Goal: Information Seeking & Learning: Find specific fact

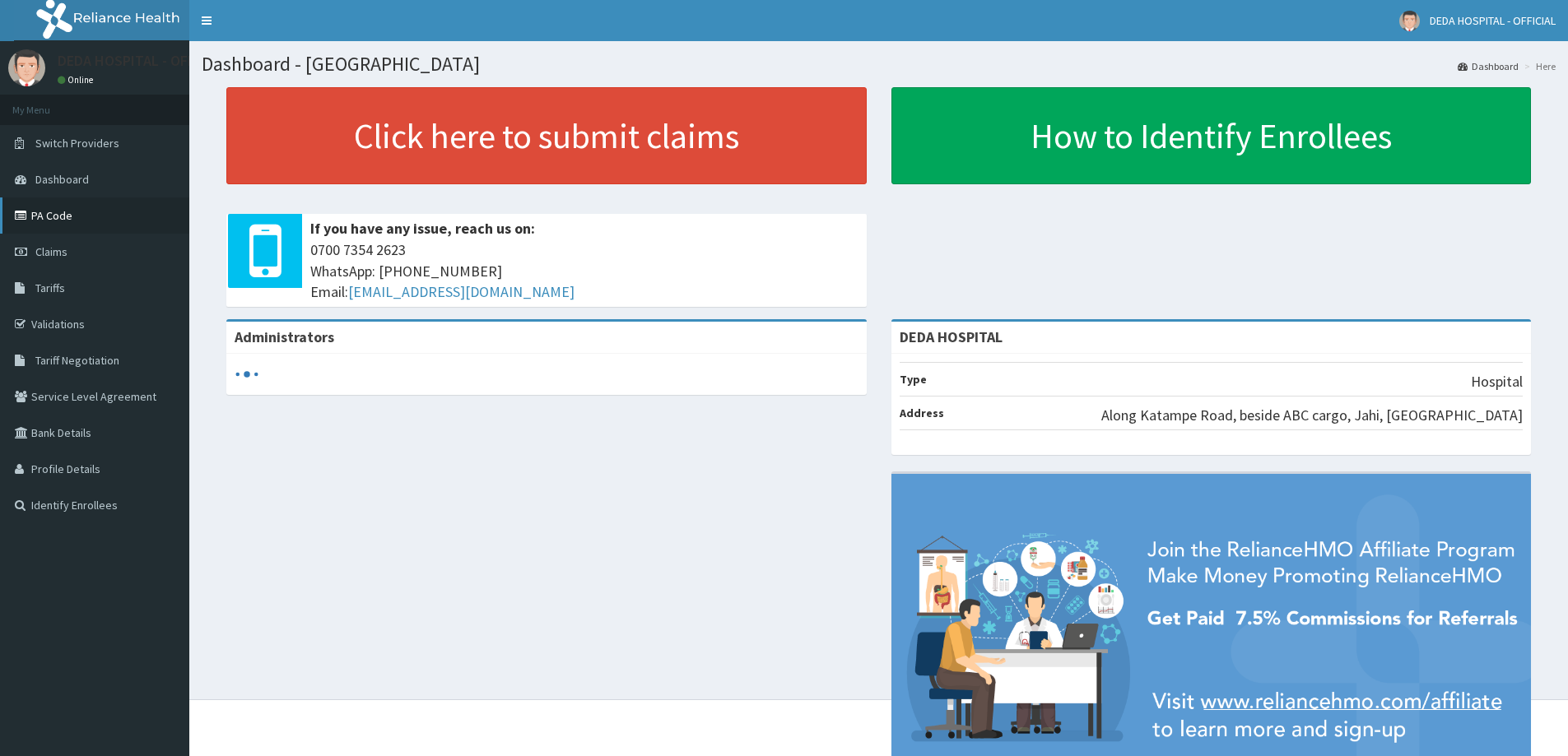
drag, startPoint x: 74, startPoint y: 216, endPoint x: 65, endPoint y: 218, distance: 9.2
click at [73, 217] on link "PA Code" at bounding box center [94, 215] width 190 height 36
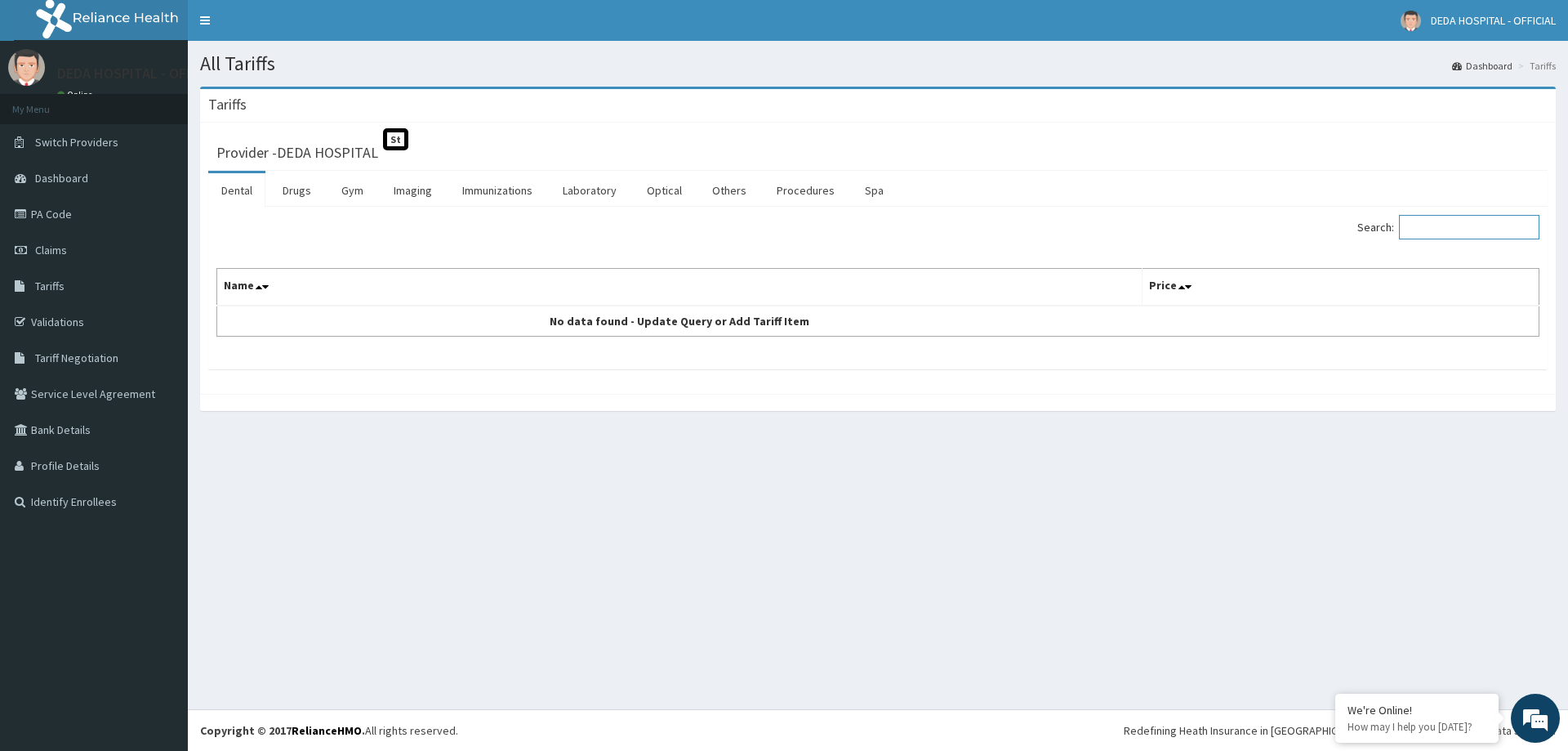
click at [1473, 229] on input "Search:" at bounding box center [1469, 227] width 141 height 25
type input "CEF"
click at [284, 192] on link "Drugs" at bounding box center [297, 190] width 55 height 34
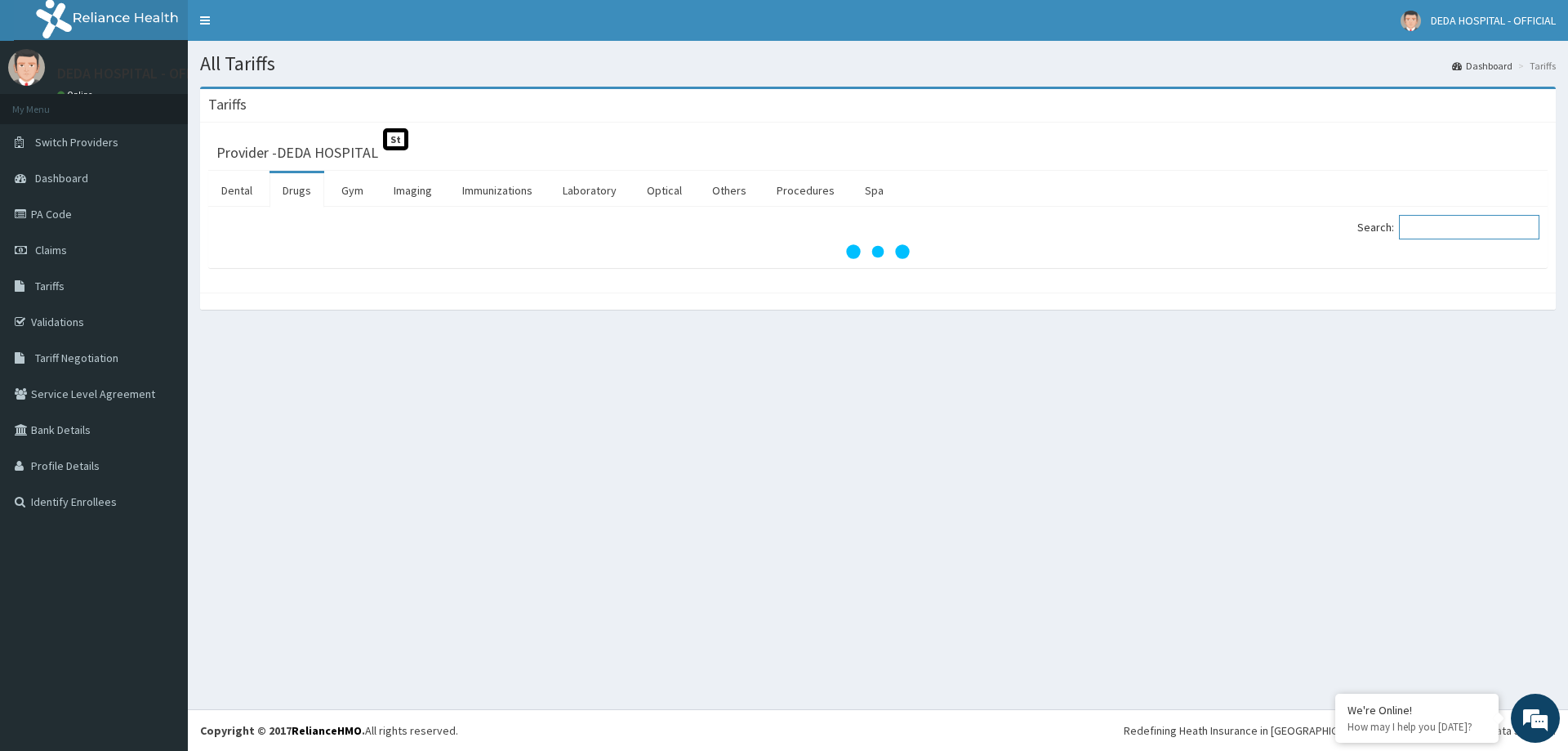
click at [1462, 235] on input "Search:" at bounding box center [1469, 227] width 141 height 25
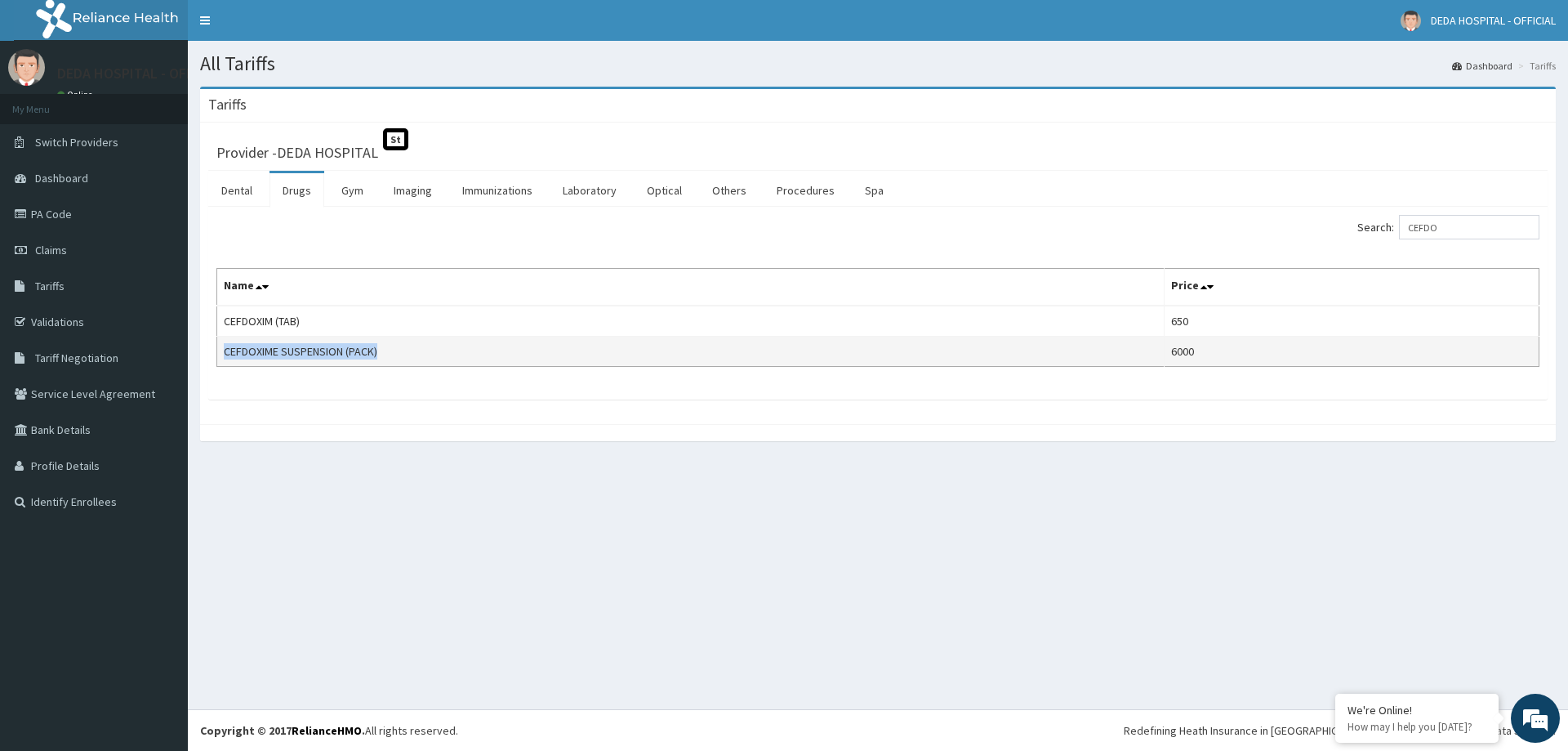
drag, startPoint x: 226, startPoint y: 350, endPoint x: 385, endPoint y: 358, distance: 159.2
click at [385, 358] on td "CEFDOXIME SUSPENSION (PACK)" at bounding box center [691, 352] width 947 height 31
copy td "CEFDOXIME SUSPENSION (PACK)"
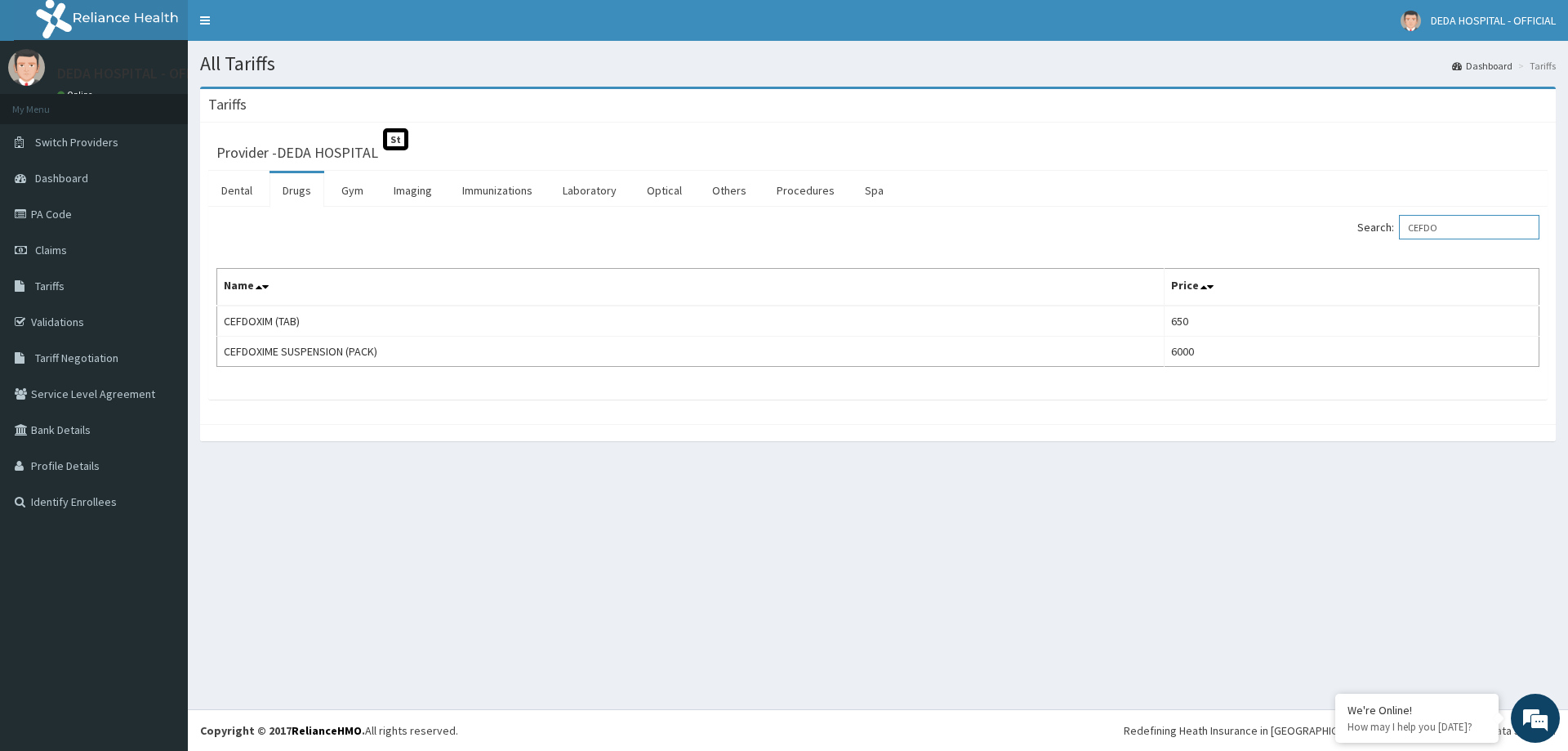
click at [1466, 227] on input "CEFDO" at bounding box center [1469, 227] width 141 height 25
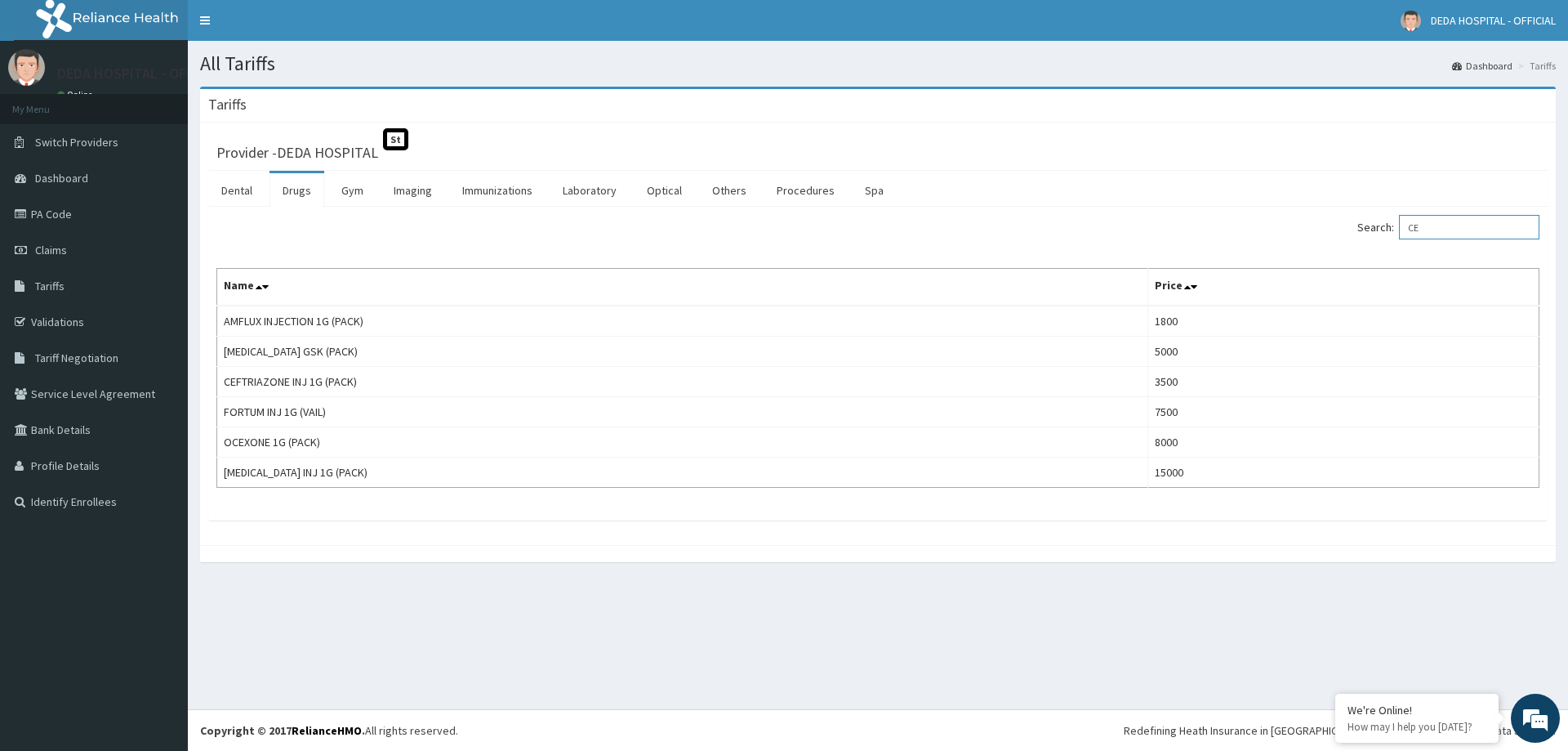
type input "C"
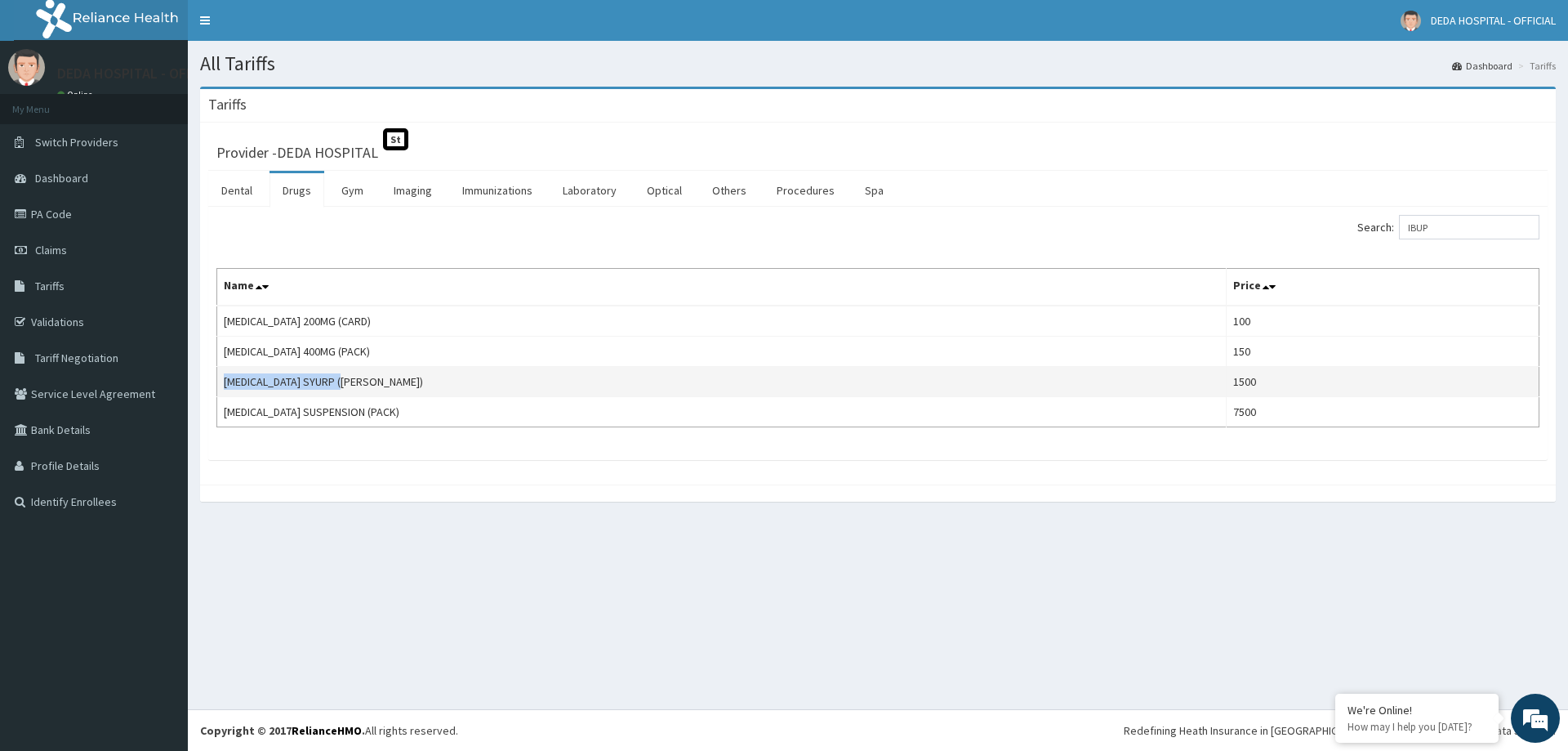
drag, startPoint x: 350, startPoint y: 383, endPoint x: 223, endPoint y: 383, distance: 127.0
click at [223, 383] on td "[MEDICAL_DATA] SYURP ([PERSON_NAME])" at bounding box center [722, 381] width 1010 height 31
copy td "[MEDICAL_DATA] SYURP ([PERSON_NAME])"
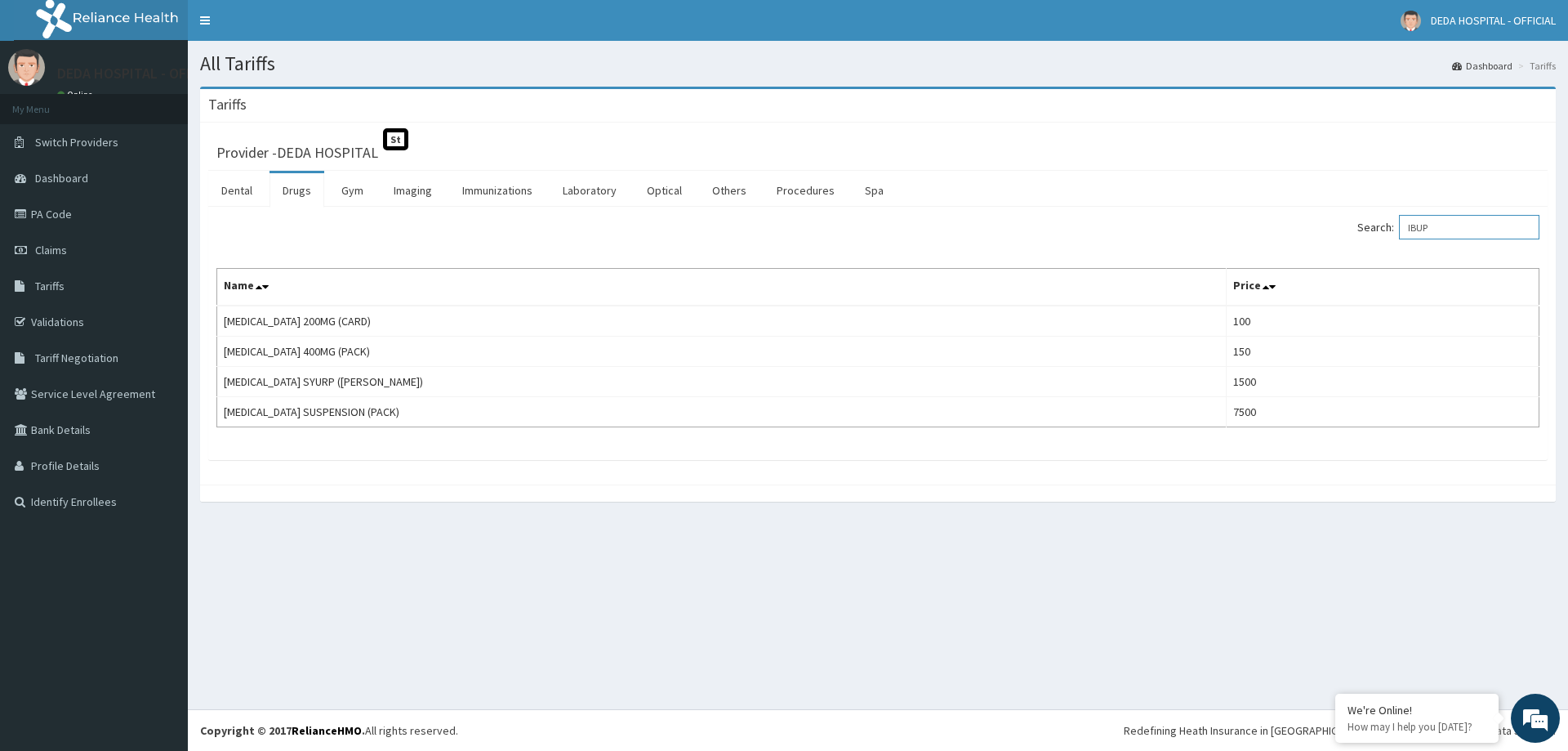
click at [1454, 232] on input "IBUP" at bounding box center [1469, 227] width 141 height 25
type input "I"
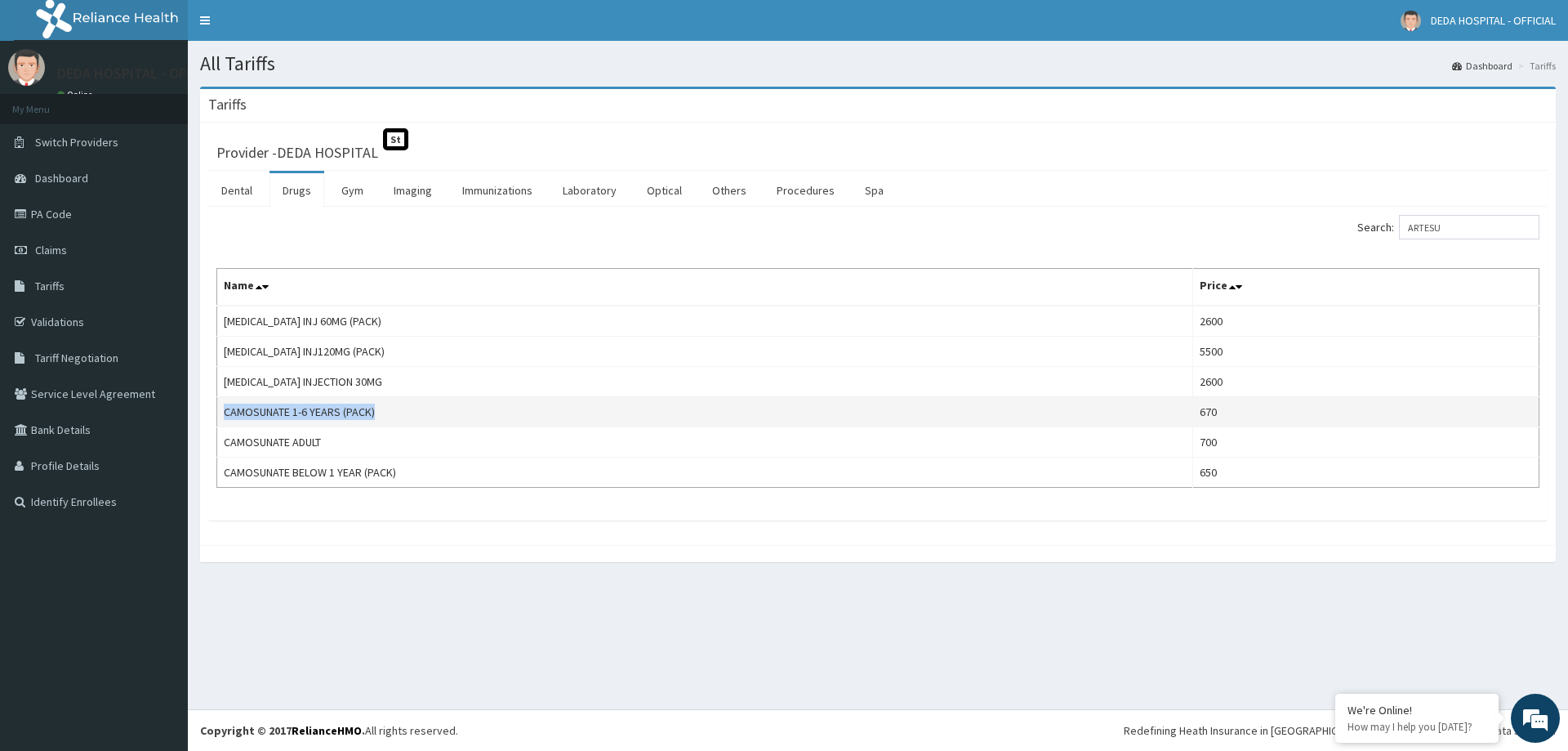
drag, startPoint x: 380, startPoint y: 406, endPoint x: 223, endPoint y: 406, distance: 157.0
click at [223, 406] on td "CAMOSUNATE 1-6 YEARS (PACK)" at bounding box center [705, 412] width 976 height 31
copy td "CAMOSUNATE 1-6 YEARS (PACK)"
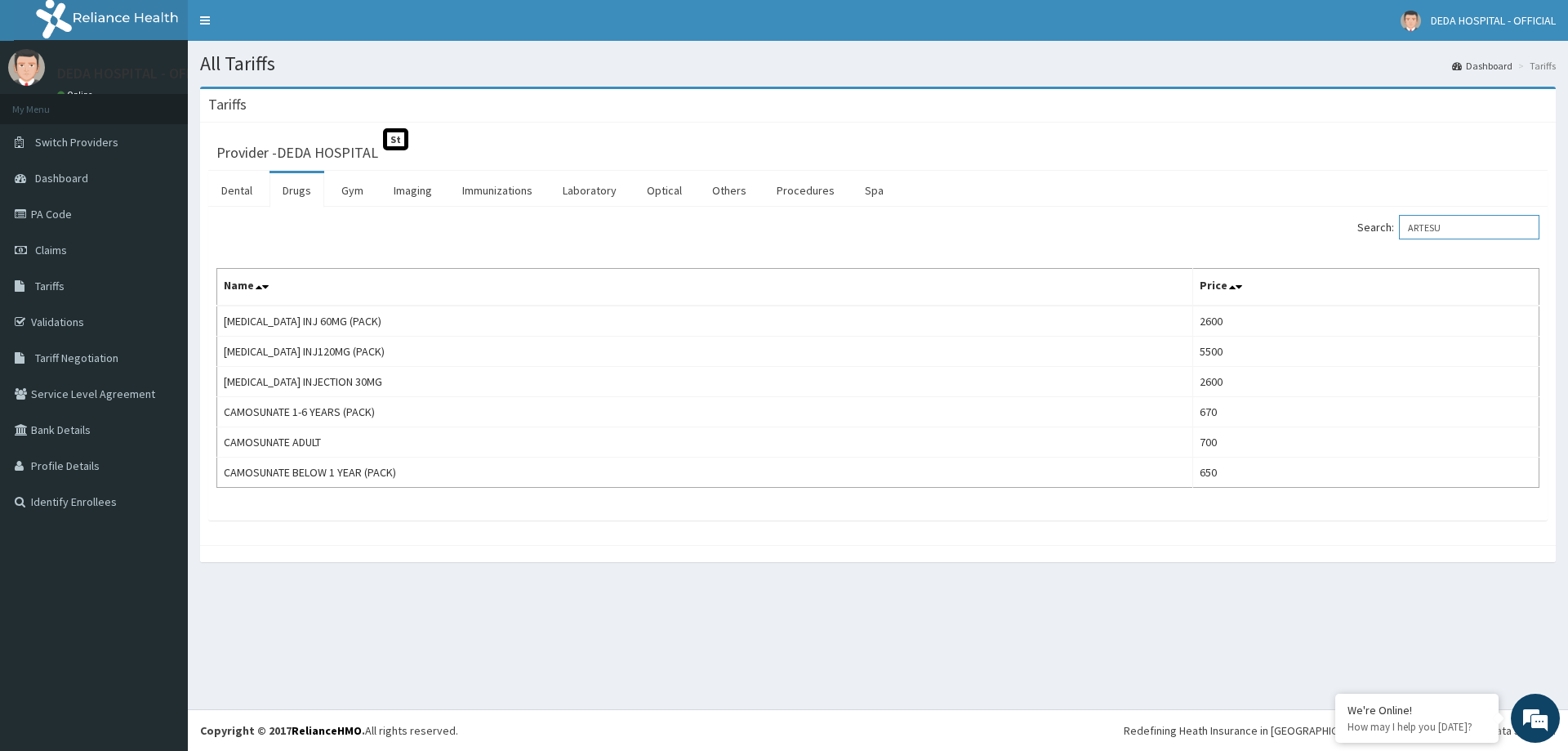
click at [1474, 223] on input "ARTESU" at bounding box center [1469, 227] width 141 height 25
type input "A"
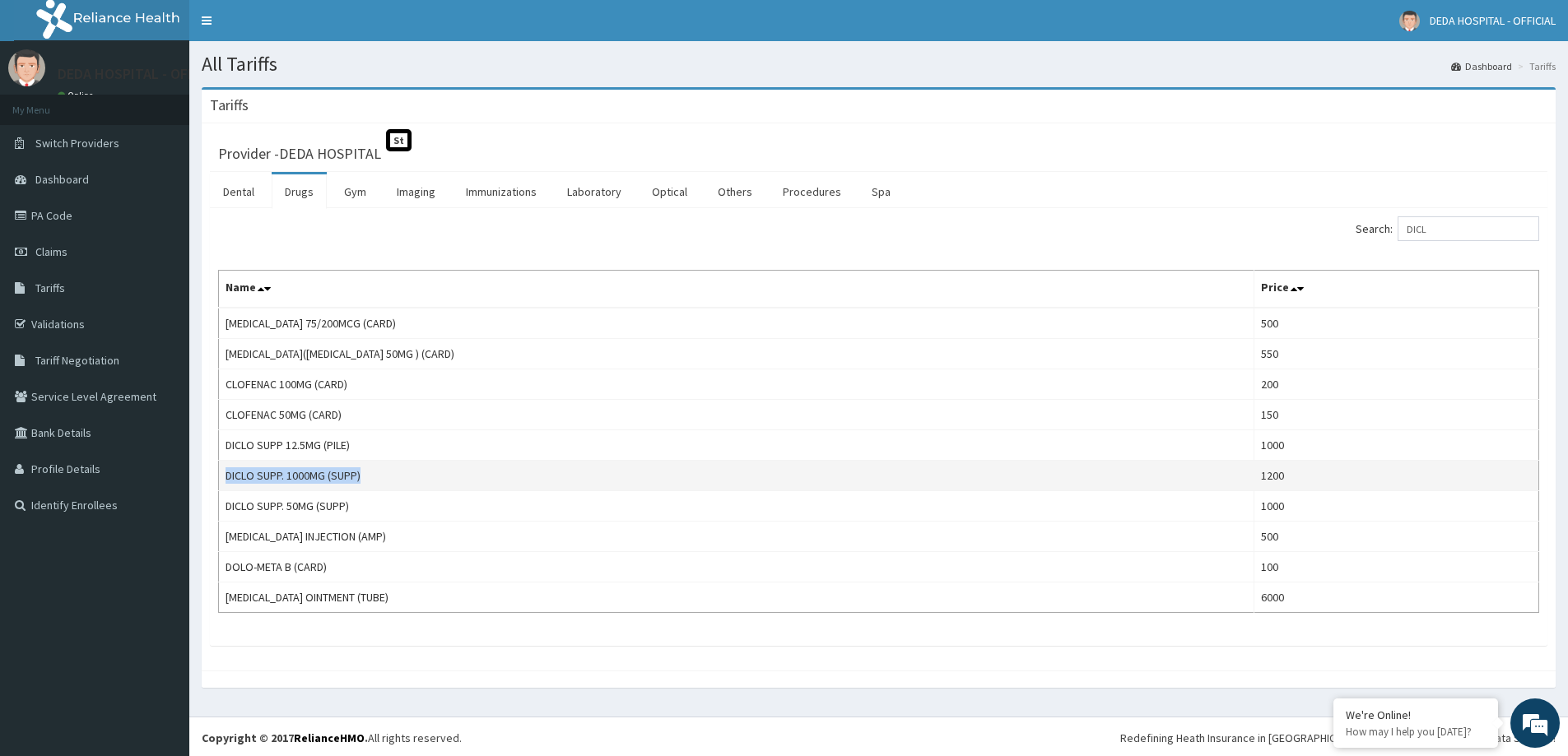
drag, startPoint x: 363, startPoint y: 471, endPoint x: 225, endPoint y: 475, distance: 138.1
click at [225, 475] on td "DICLO SUPP. 1000MG (SUPP)" at bounding box center [736, 475] width 1035 height 31
copy td "DICLO SUPP. 1000MG (SUPP)"
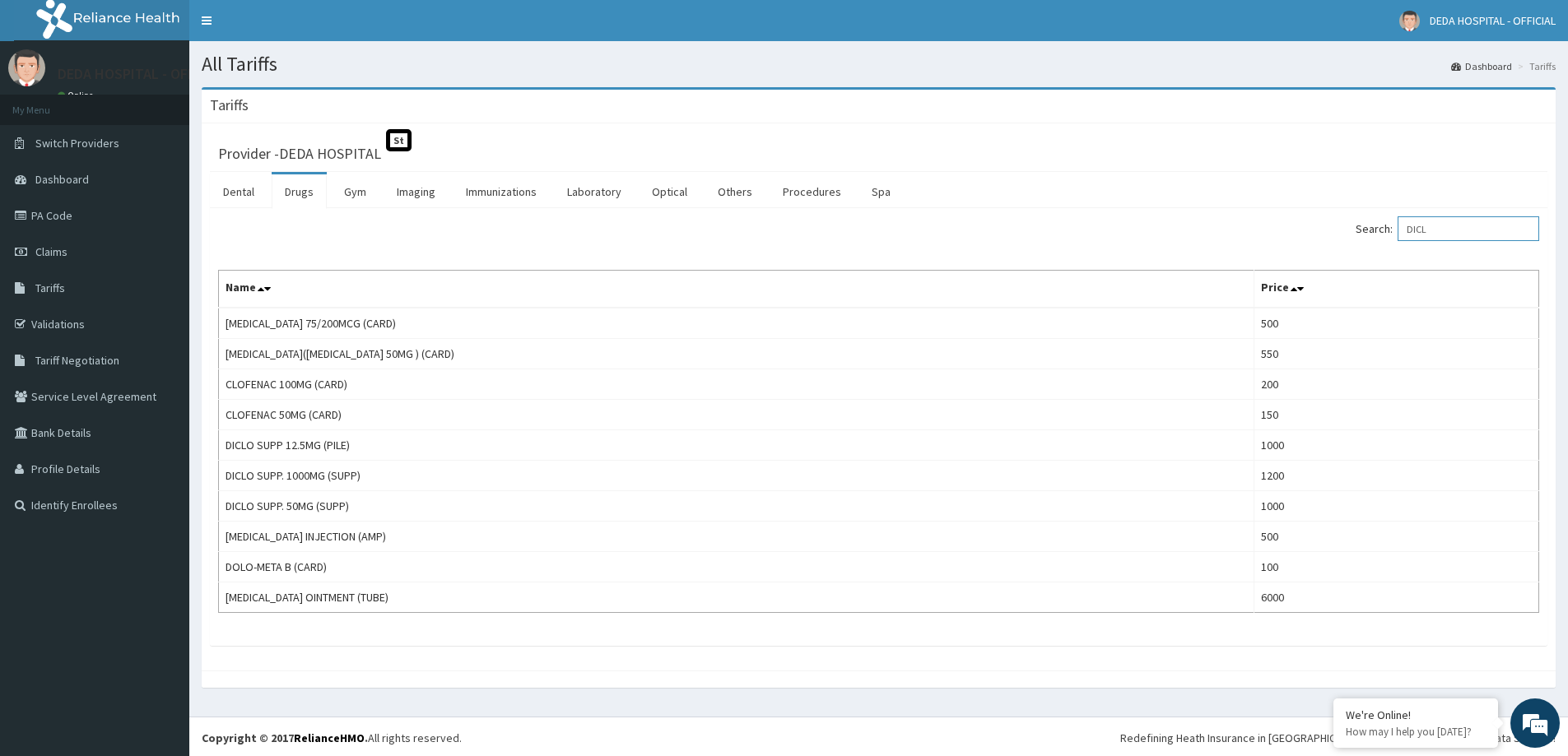
click at [1454, 225] on input "DICL" at bounding box center [1468, 228] width 142 height 25
type input "D"
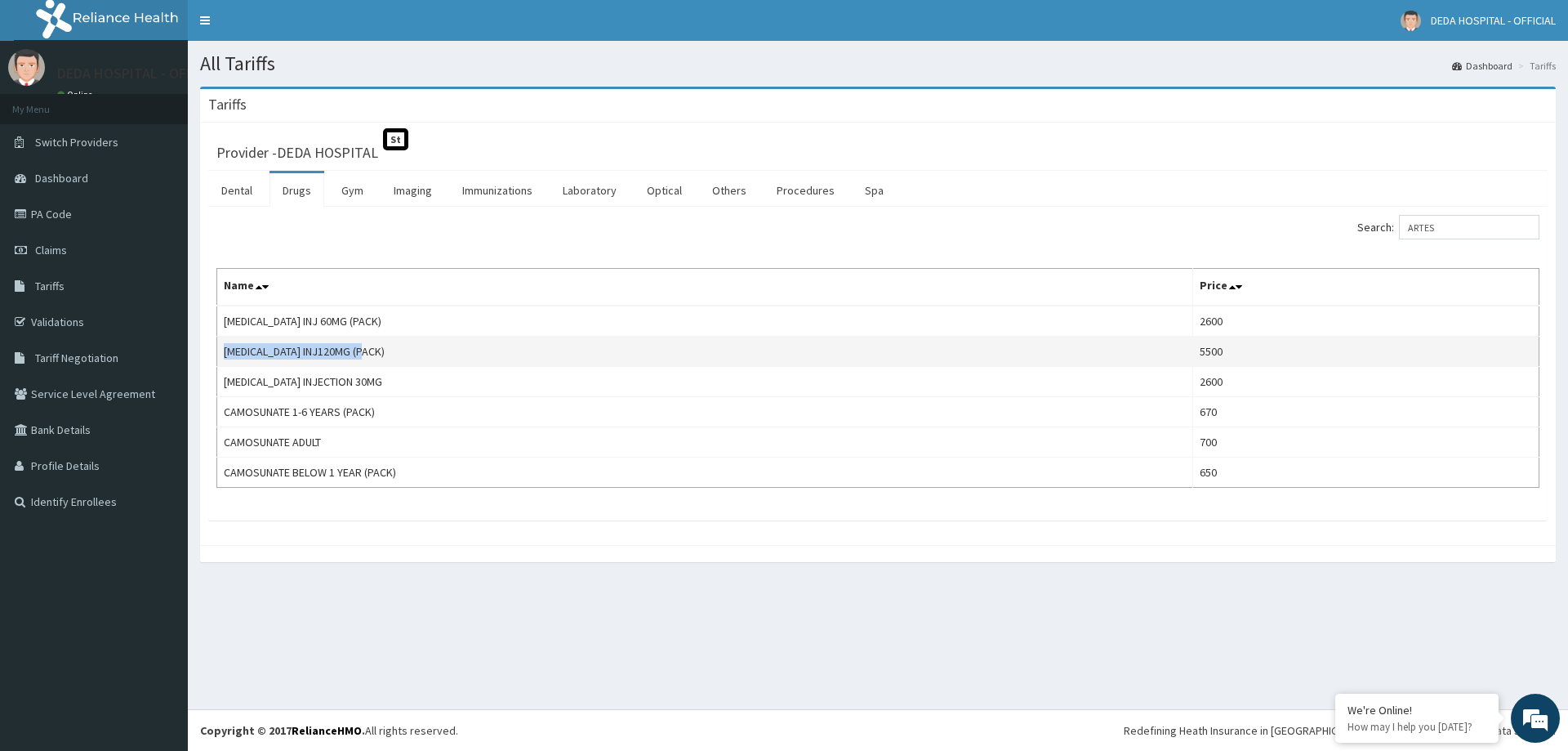
drag, startPoint x: 374, startPoint y: 351, endPoint x: 221, endPoint y: 361, distance: 153.3
click at [221, 361] on td "[MEDICAL_DATA] INJ120MG (PACK)" at bounding box center [705, 352] width 976 height 31
copy td "[MEDICAL_DATA] INJ120MG (PACK)"
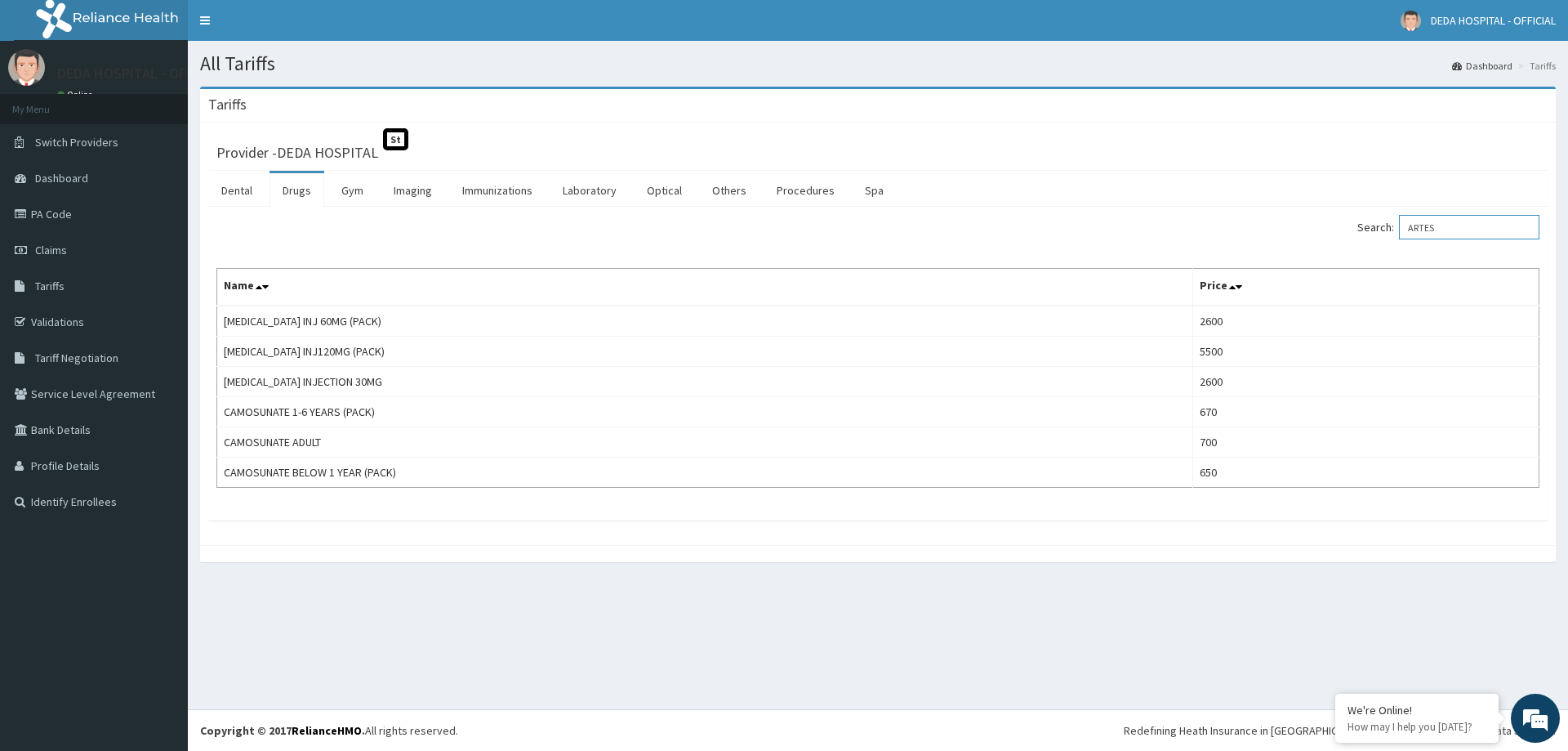
click at [1479, 225] on input "ARTES" at bounding box center [1469, 227] width 141 height 25
type input "A"
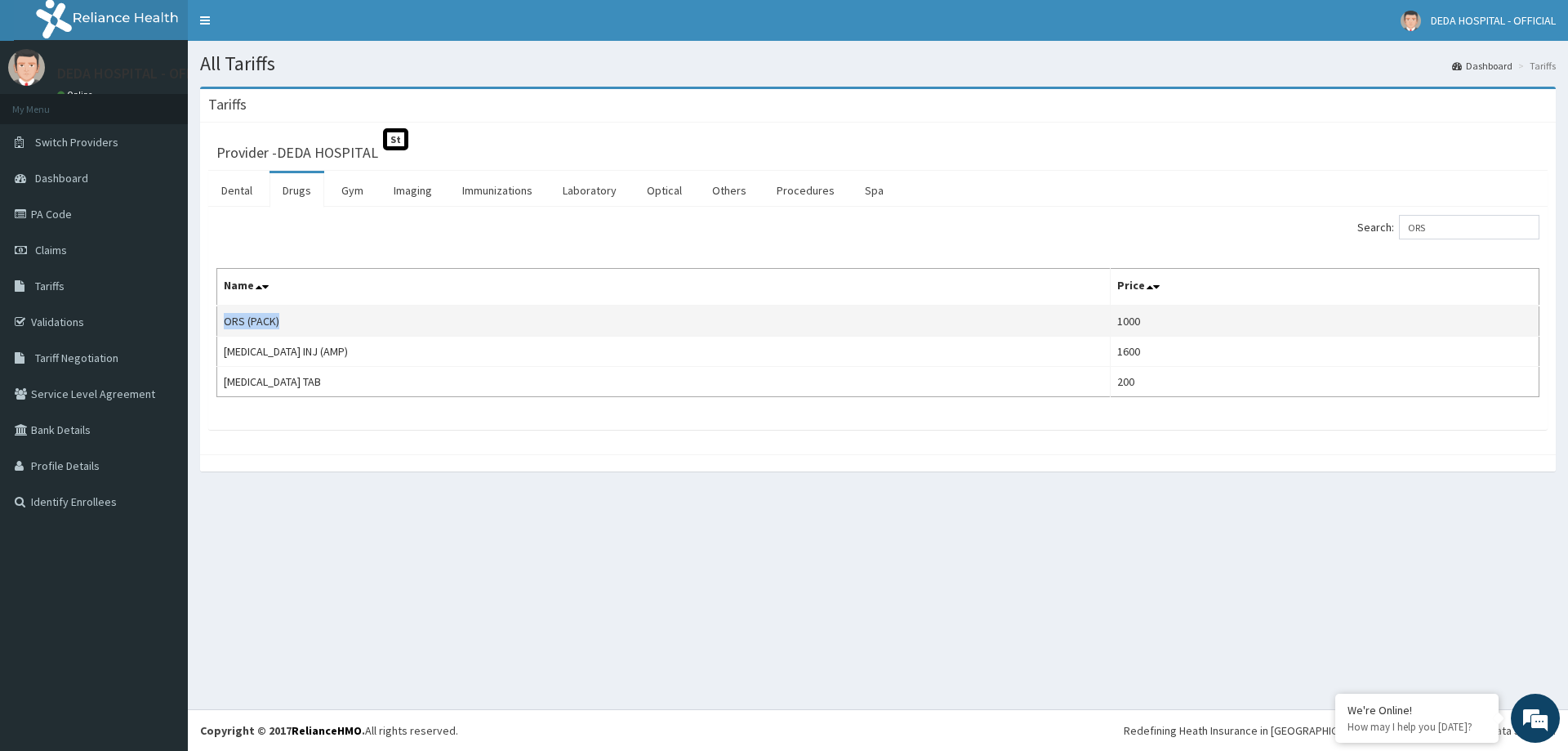
drag, startPoint x: 277, startPoint y: 316, endPoint x: 218, endPoint y: 322, distance: 59.3
click at [218, 322] on td "ORS (PACK)" at bounding box center [664, 321] width 893 height 32
copy td "ORS (PACK)"
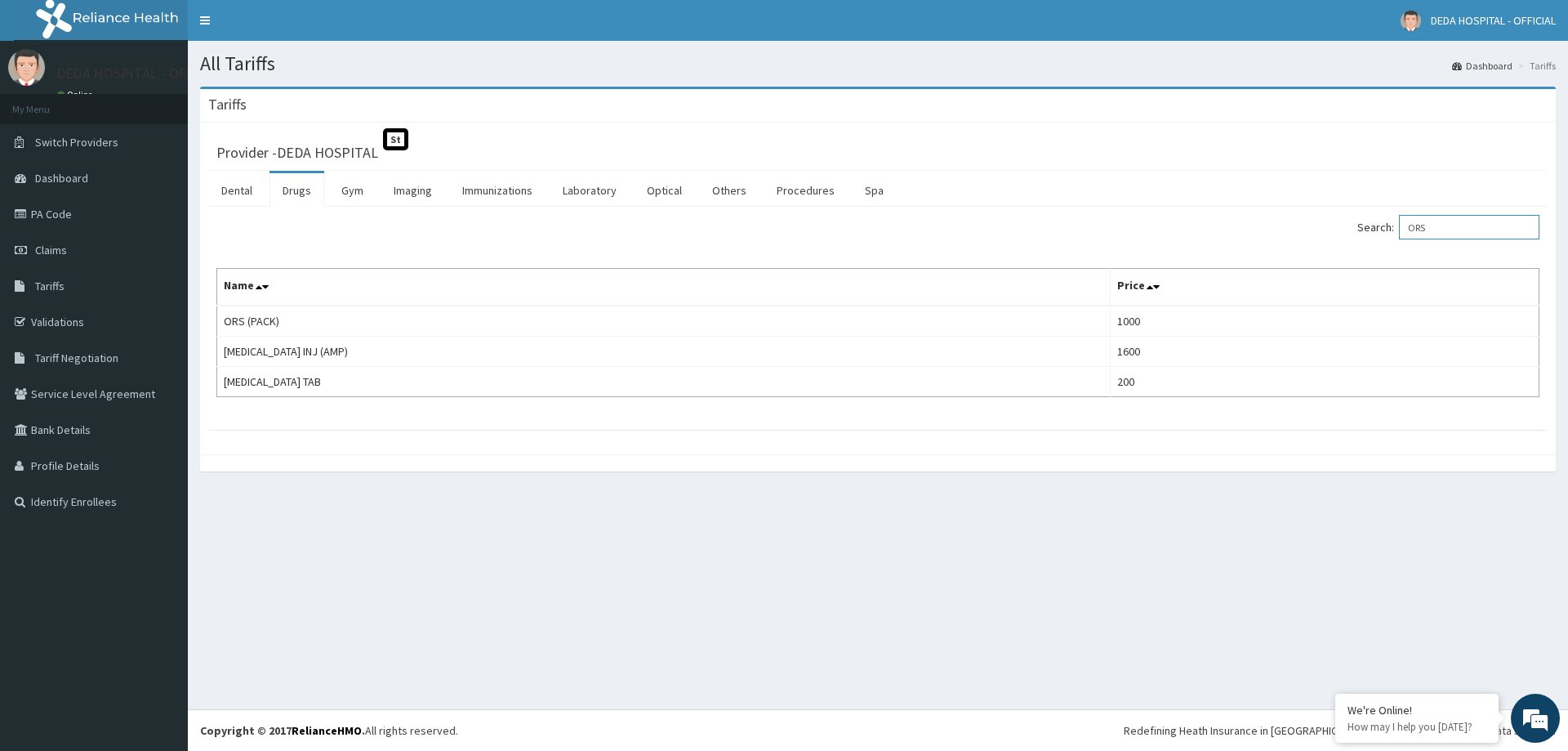
click at [1481, 231] on input "ORS" at bounding box center [1469, 227] width 141 height 25
type input "O"
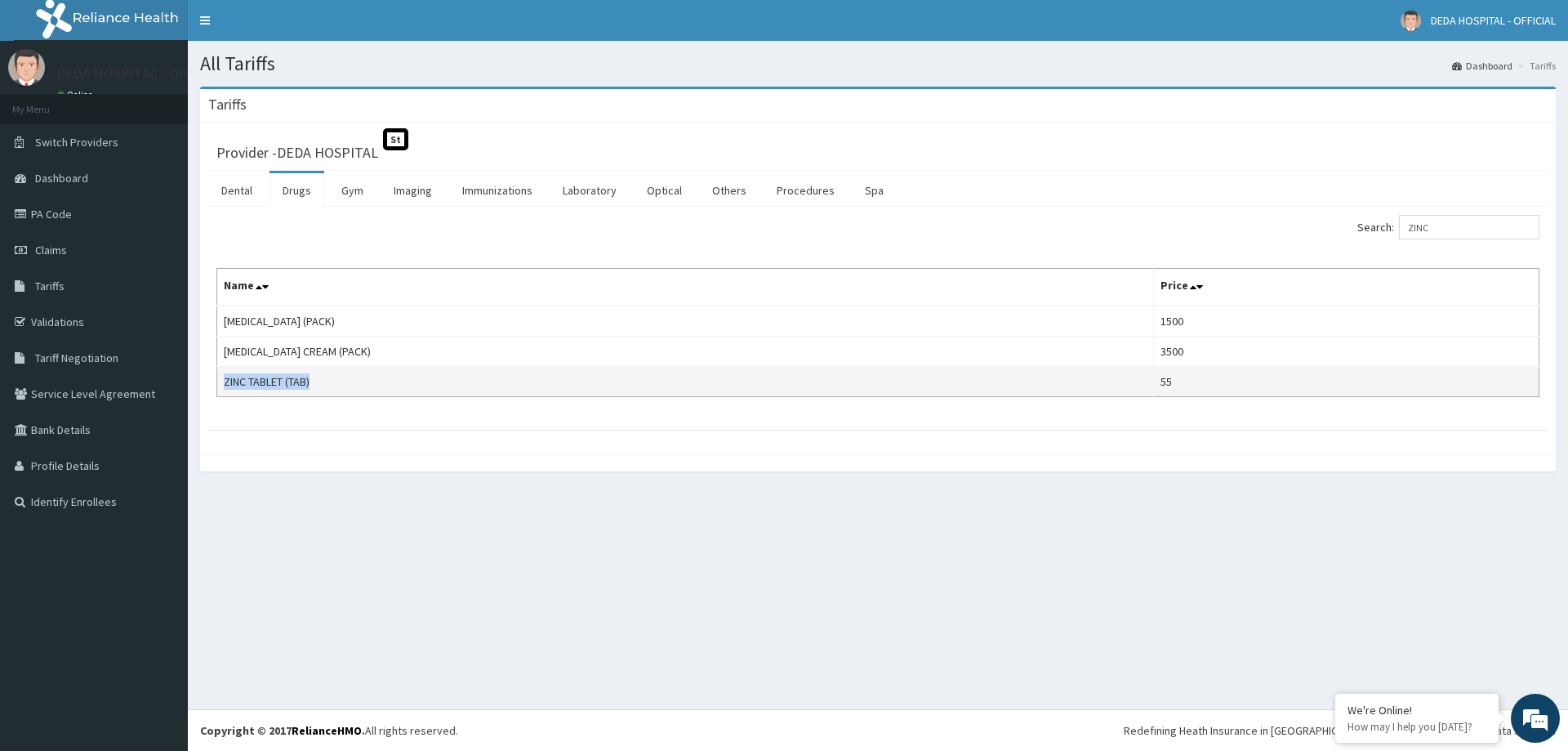
drag, startPoint x: 315, startPoint y: 377, endPoint x: 223, endPoint y: 376, distance: 92.0
click at [223, 376] on td "ZINC TABLET (TAB)" at bounding box center [686, 381] width 937 height 31
copy td "ZINC TABLET (TAB)"
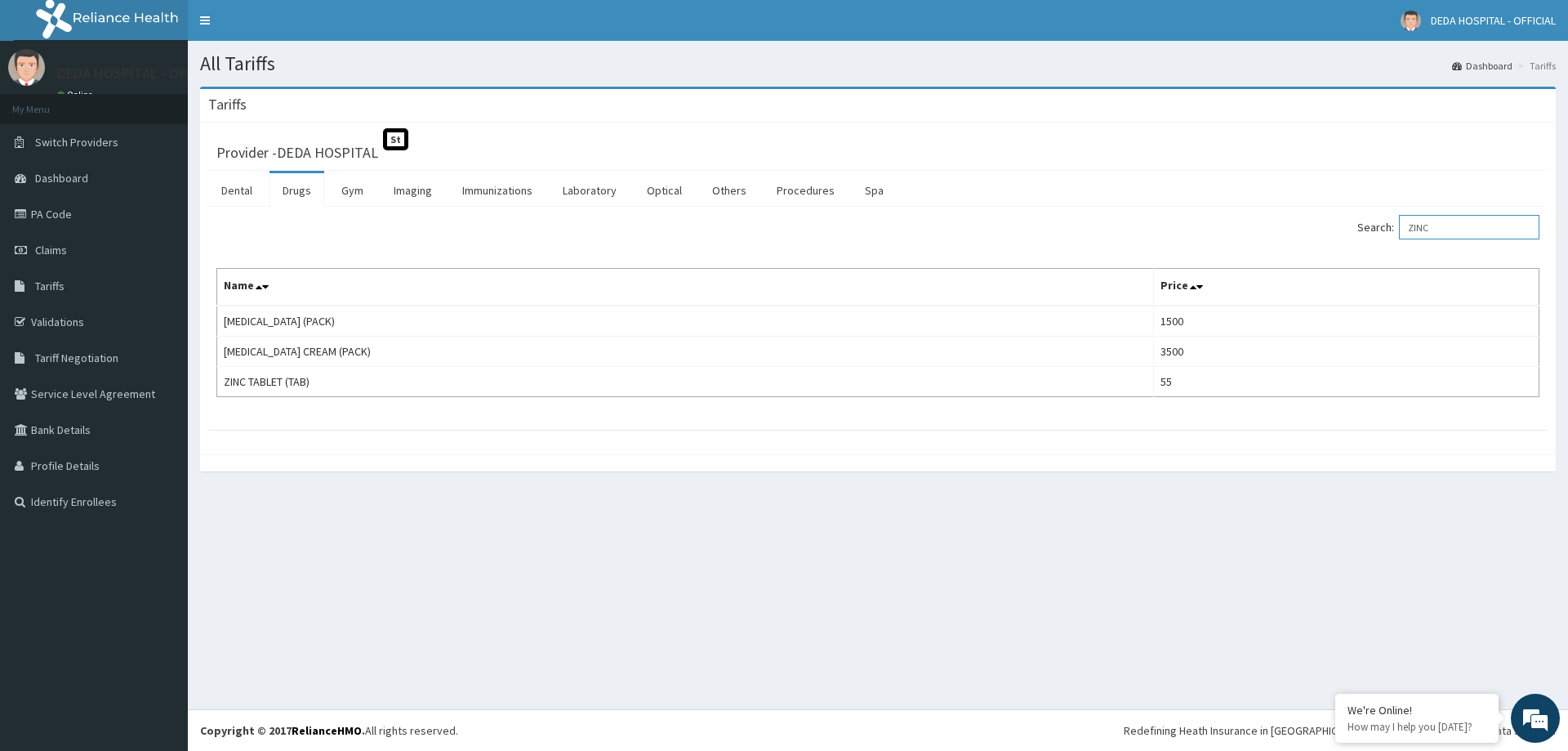
click at [1463, 232] on input "ZINC" at bounding box center [1469, 227] width 141 height 25
type input "Z"
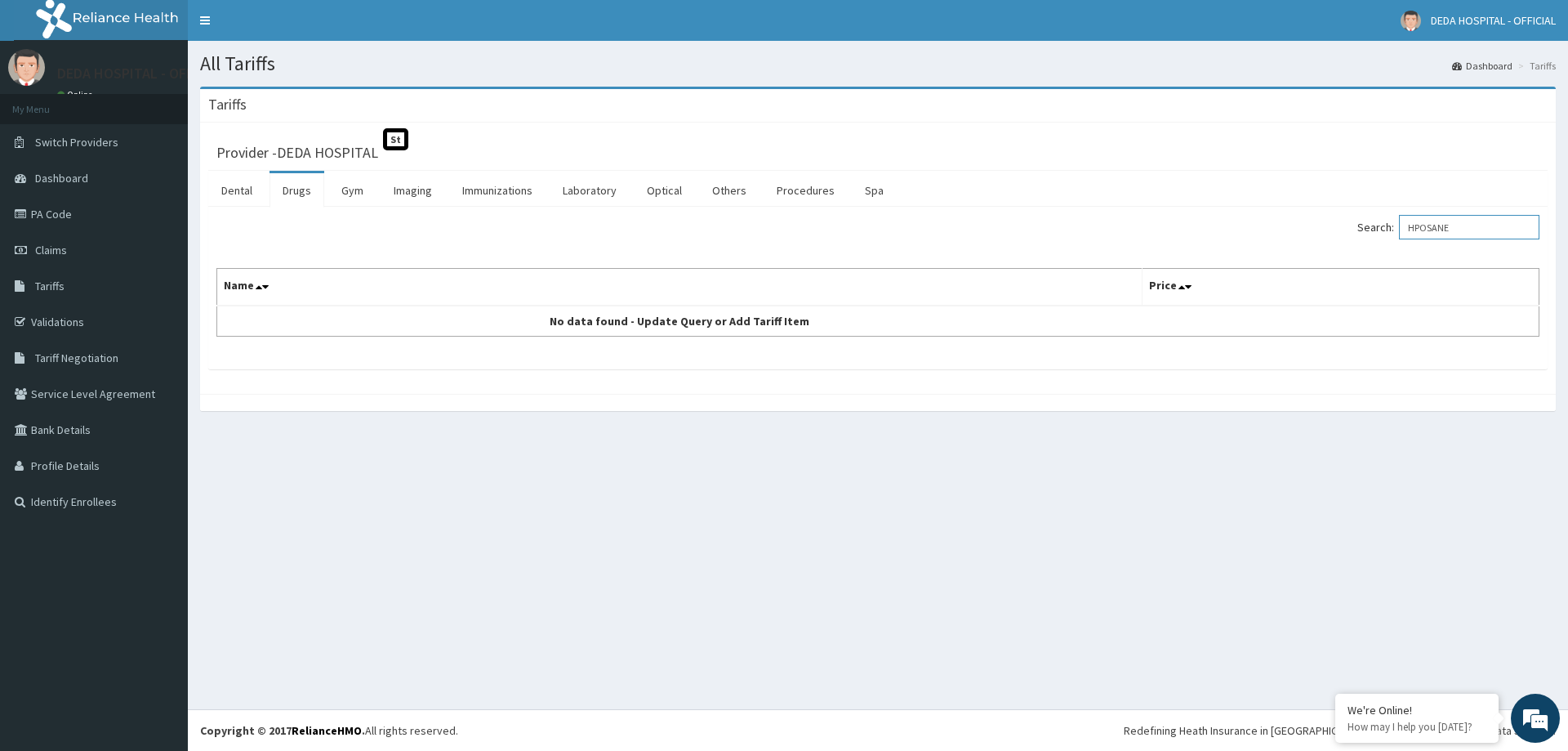
click at [1435, 230] on input "HPOSANE" at bounding box center [1469, 227] width 141 height 25
click at [1484, 223] on input "HYOSANE" at bounding box center [1469, 227] width 141 height 25
type input "H"
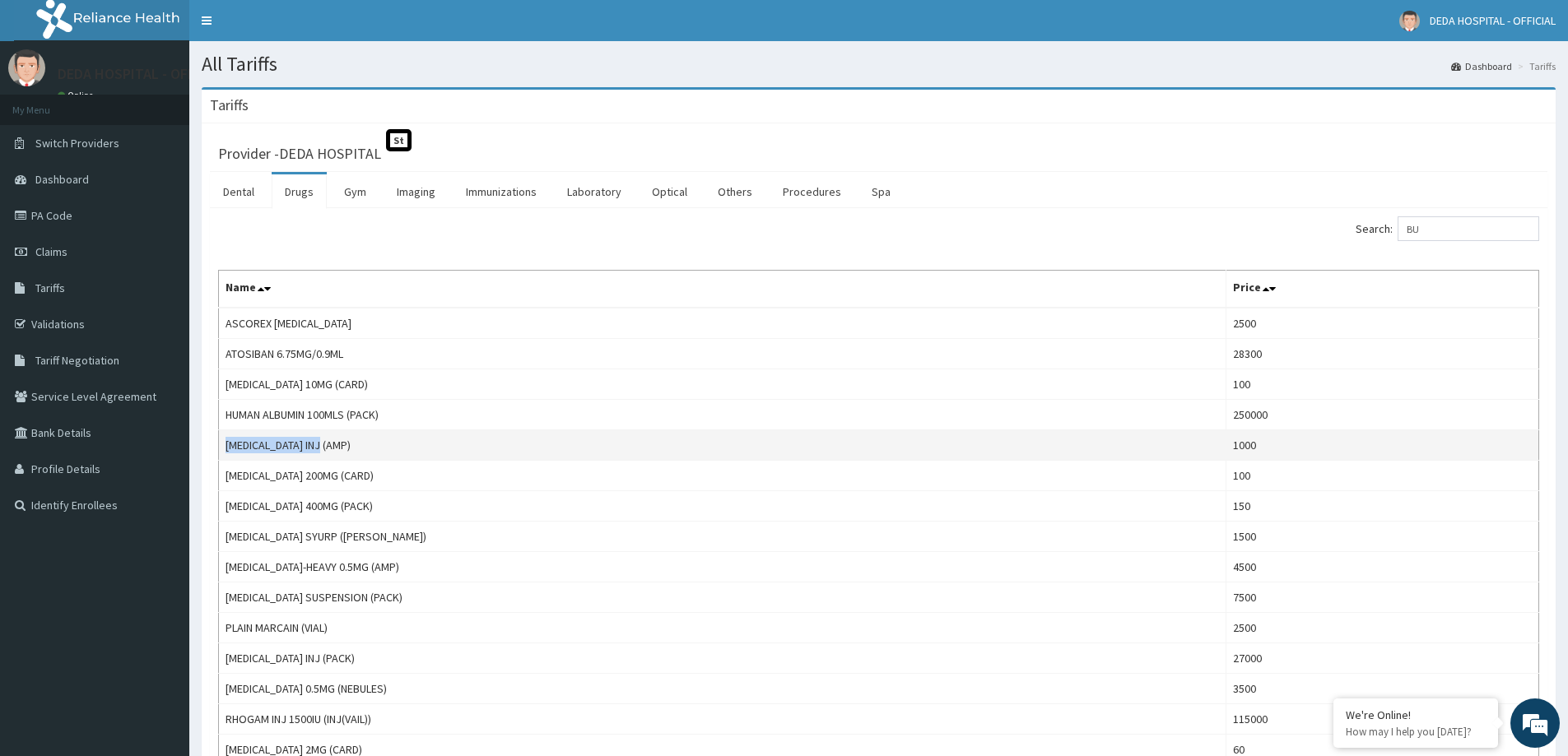
drag, startPoint x: 323, startPoint y: 445, endPoint x: 225, endPoint y: 443, distance: 98.0
click at [225, 443] on td "[MEDICAL_DATA] INJ (AMP)" at bounding box center [722, 445] width 1007 height 31
copy td "[MEDICAL_DATA] INJ (AMP)"
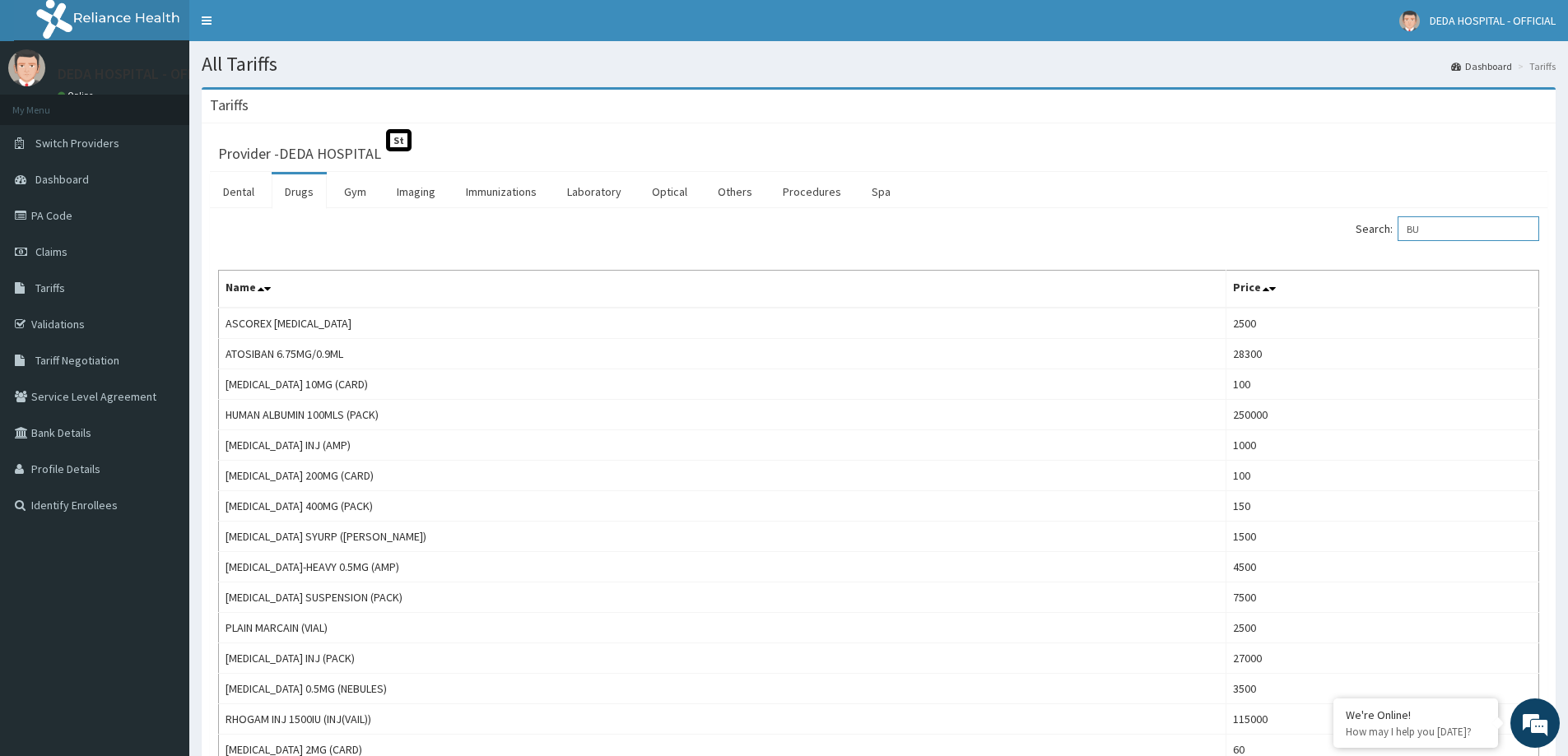
click at [1486, 224] on input "BU" at bounding box center [1468, 228] width 142 height 25
type input "B"
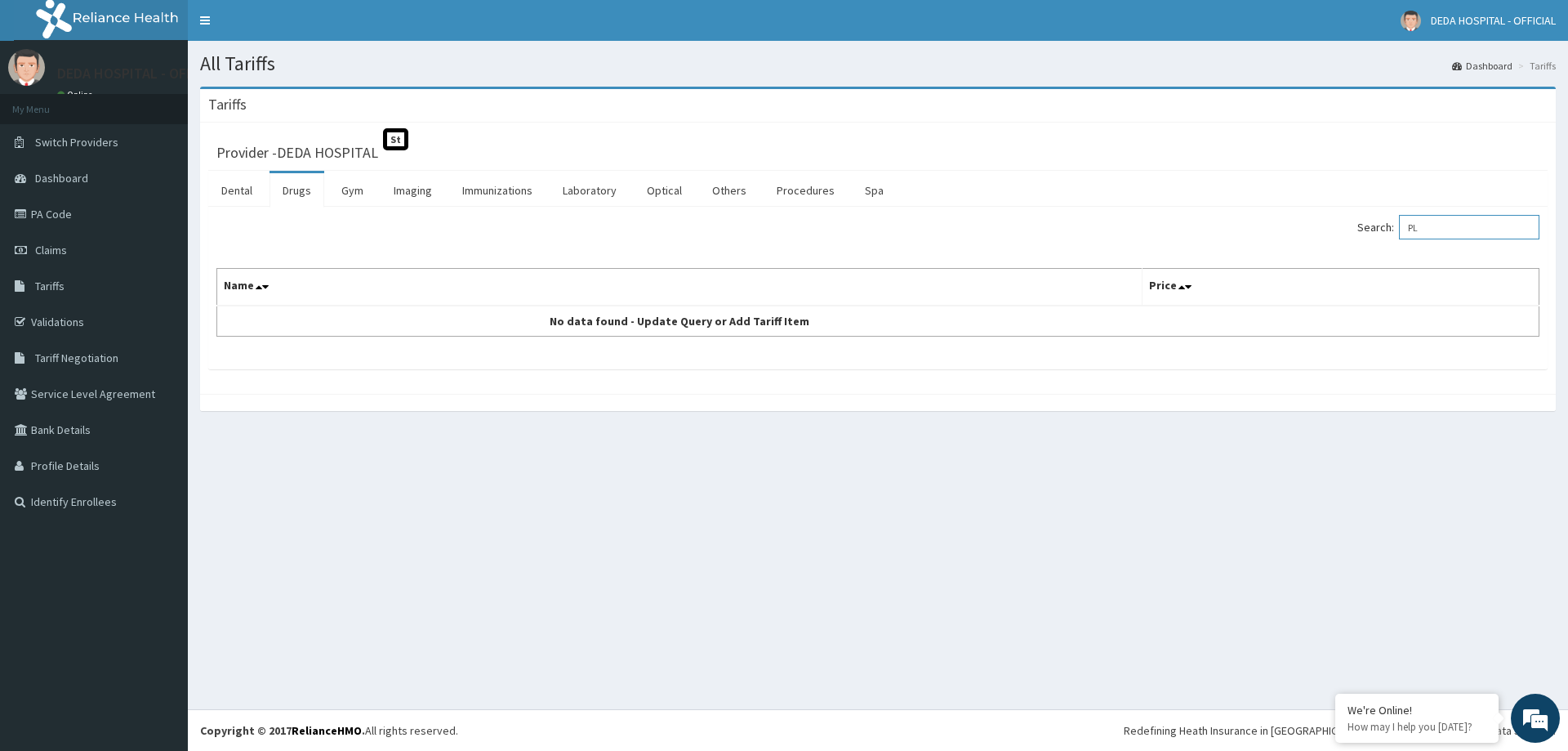
type input "P"
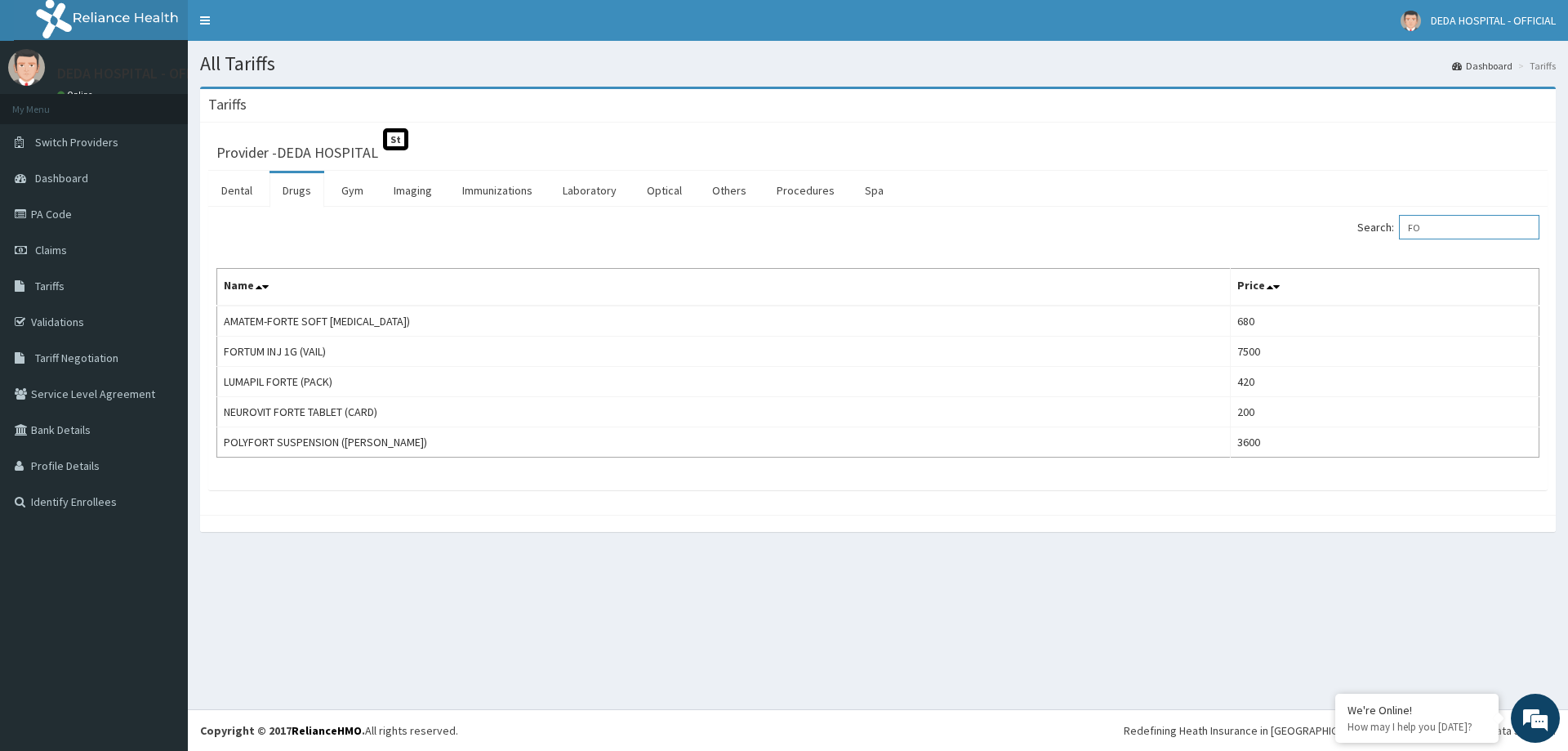
type input "F"
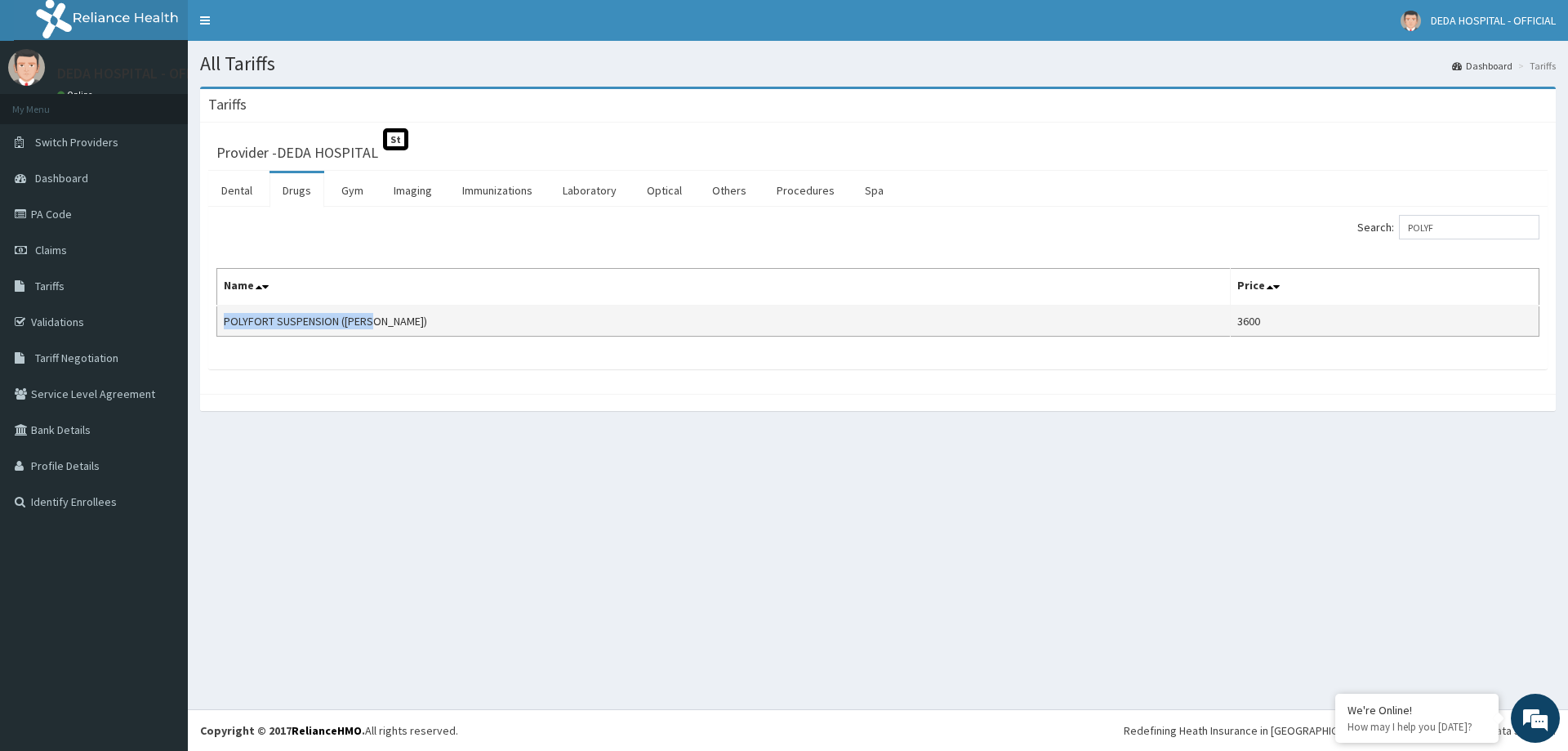
drag, startPoint x: 375, startPoint y: 319, endPoint x: 222, endPoint y: 333, distance: 153.6
click at [222, 333] on td "POLYFORT SUSPENSION ([PERSON_NAME])" at bounding box center [724, 321] width 1013 height 32
copy td "POLYFORT SUSPENSION ([PERSON_NAME])"
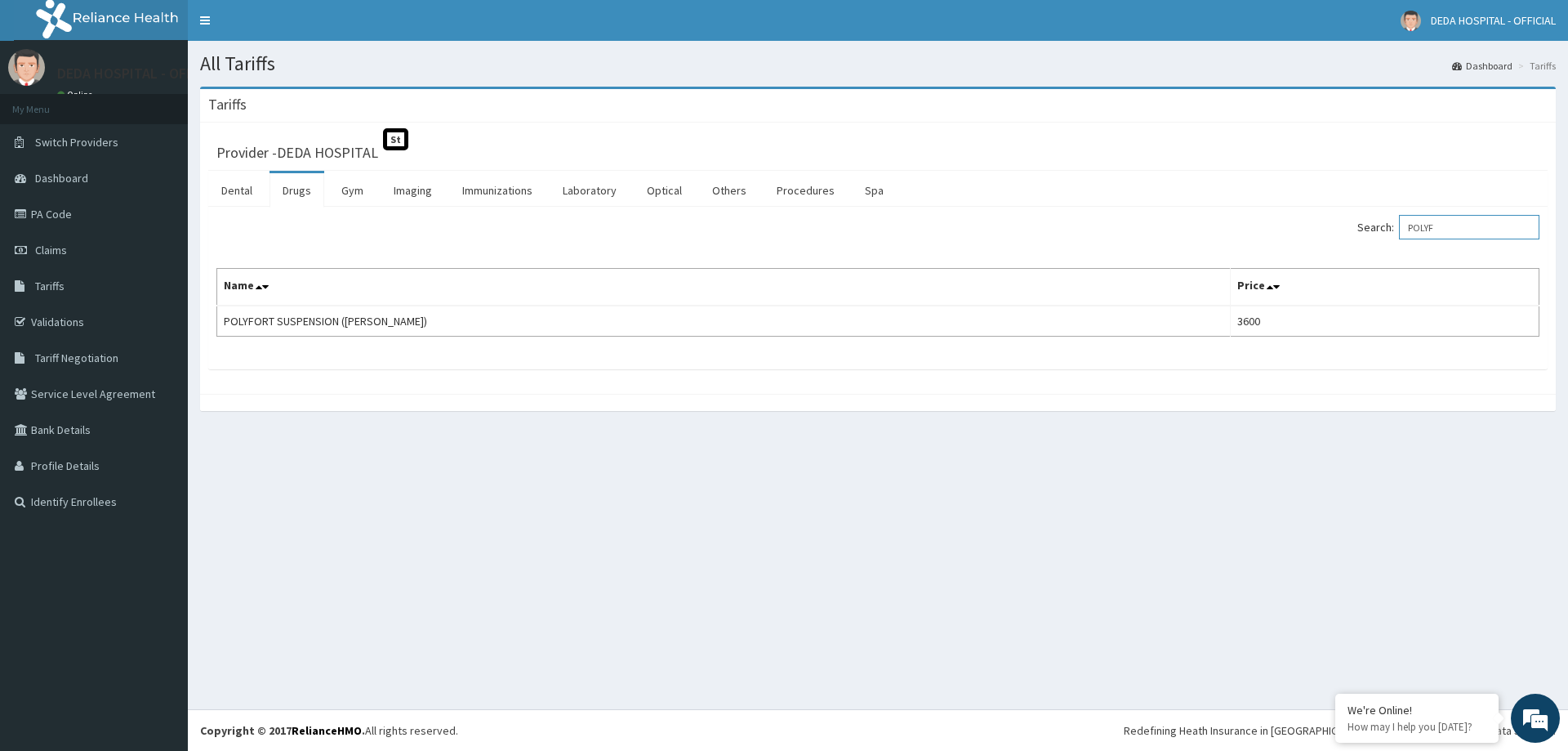
click at [1462, 223] on input "POLYF" at bounding box center [1469, 227] width 141 height 25
type input "P"
click at [1492, 225] on input "LYEICI" at bounding box center [1469, 227] width 141 height 25
type input "L"
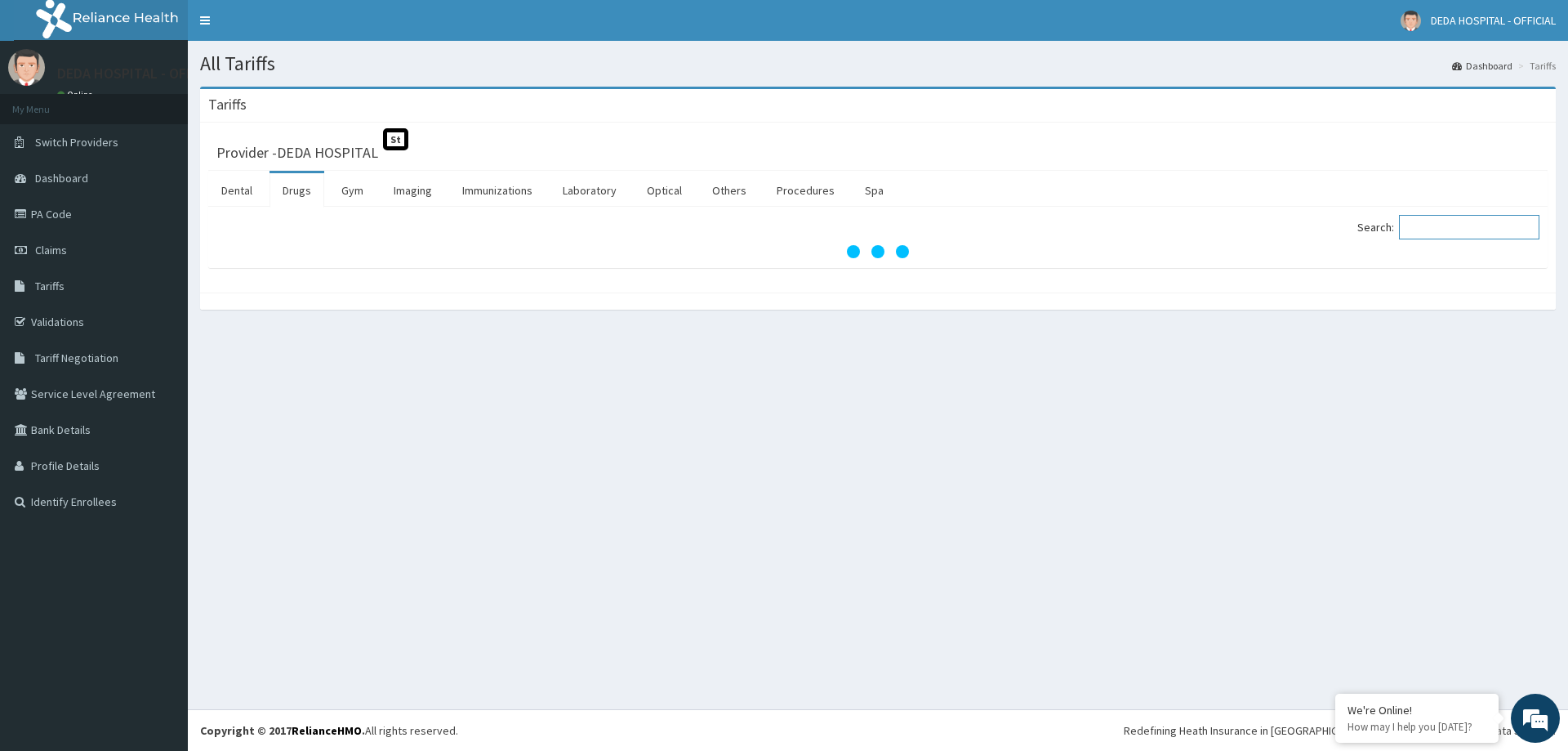
paste input "[MEDICAL_DATA]"
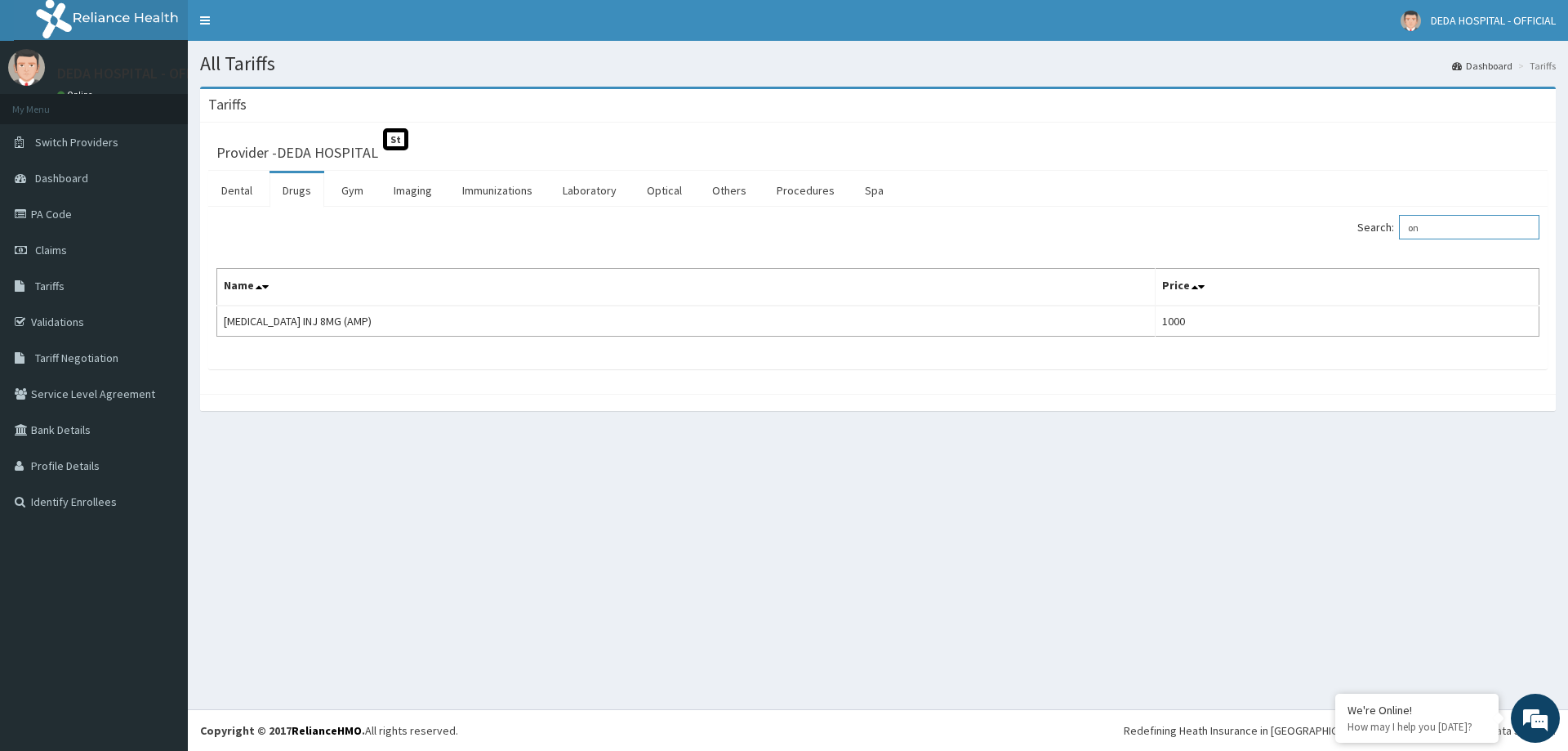
type input "o"
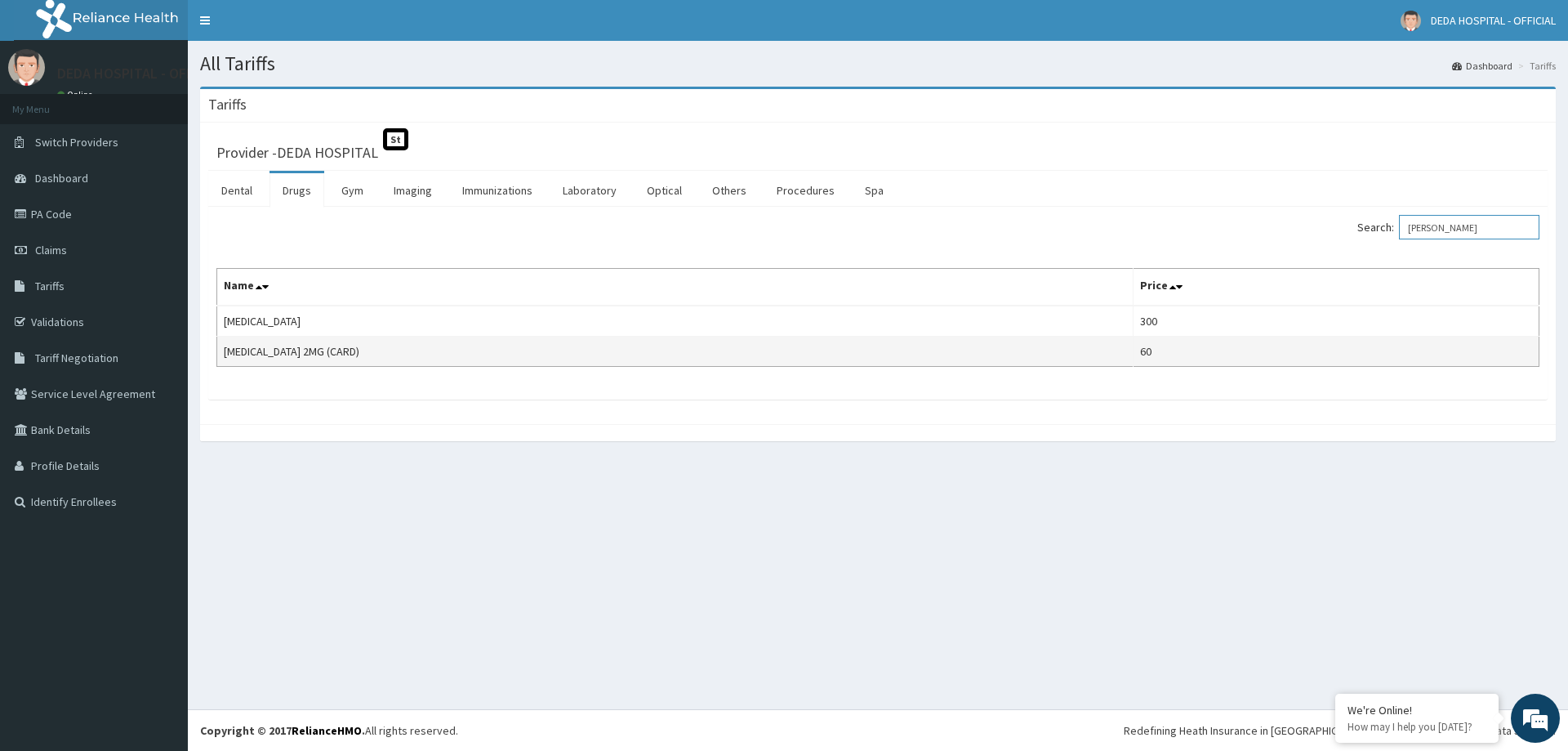
type input "[PERSON_NAME]"
drag, startPoint x: 350, startPoint y: 352, endPoint x: 223, endPoint y: 351, distance: 127.0
click at [223, 351] on td "[MEDICAL_DATA] 2MG (CARD)" at bounding box center [676, 352] width 916 height 31
